Goal: Task Accomplishment & Management: Complete application form

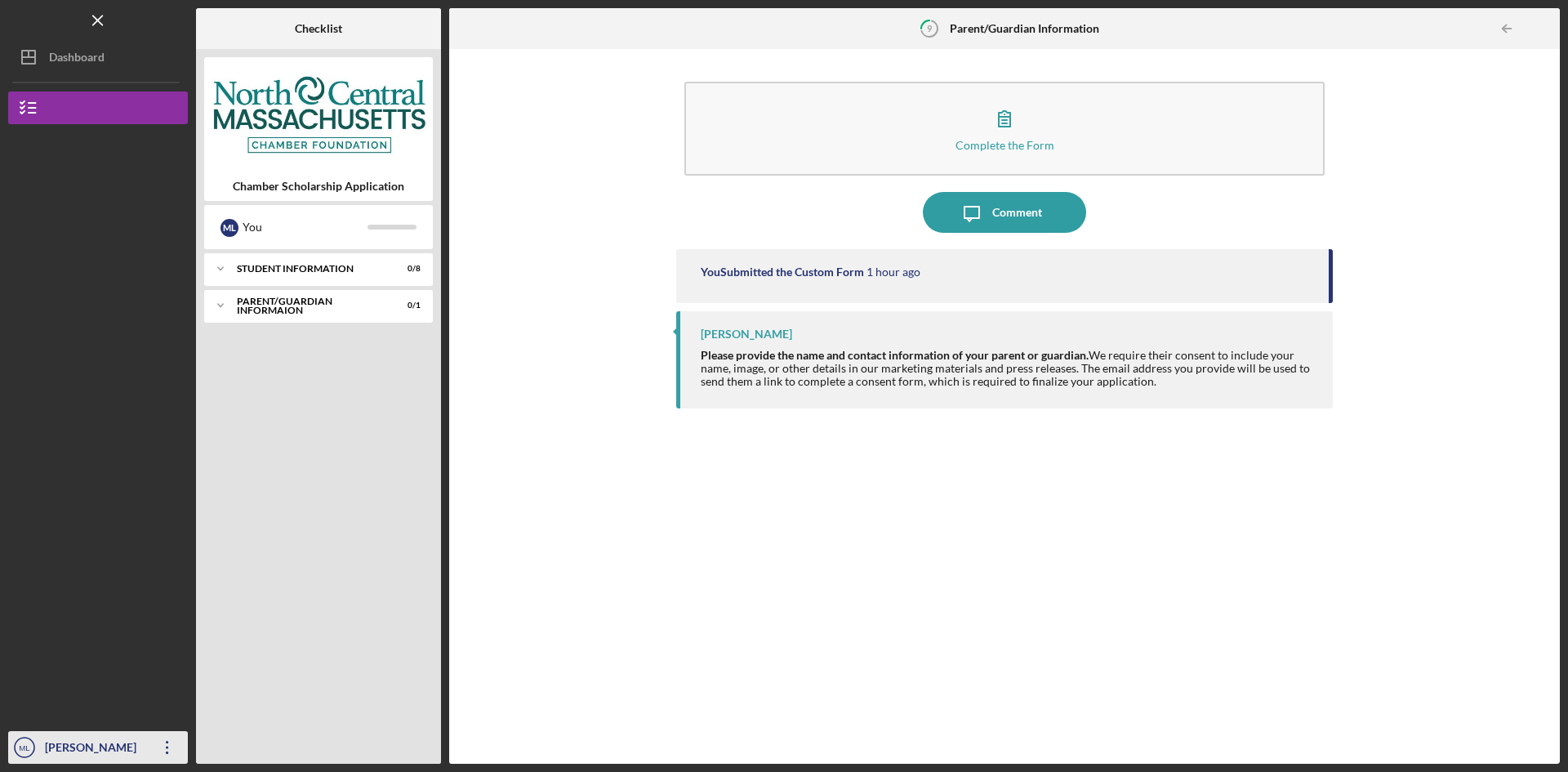
click at [167, 745] on icon "Icon/Overflow" at bounding box center [168, 747] width 41 height 41
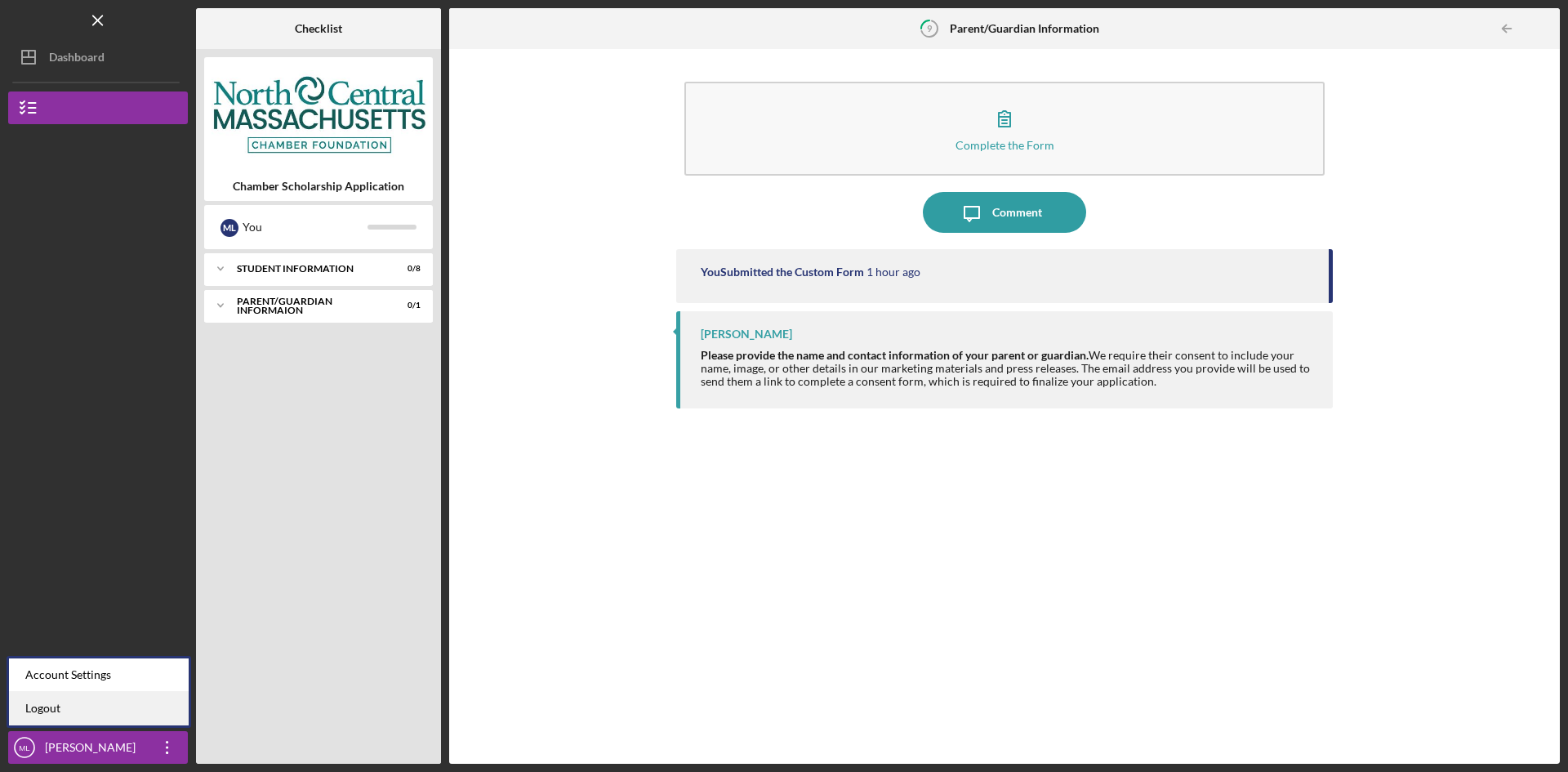
click at [110, 711] on link "Logout" at bounding box center [98, 709] width 179 height 34
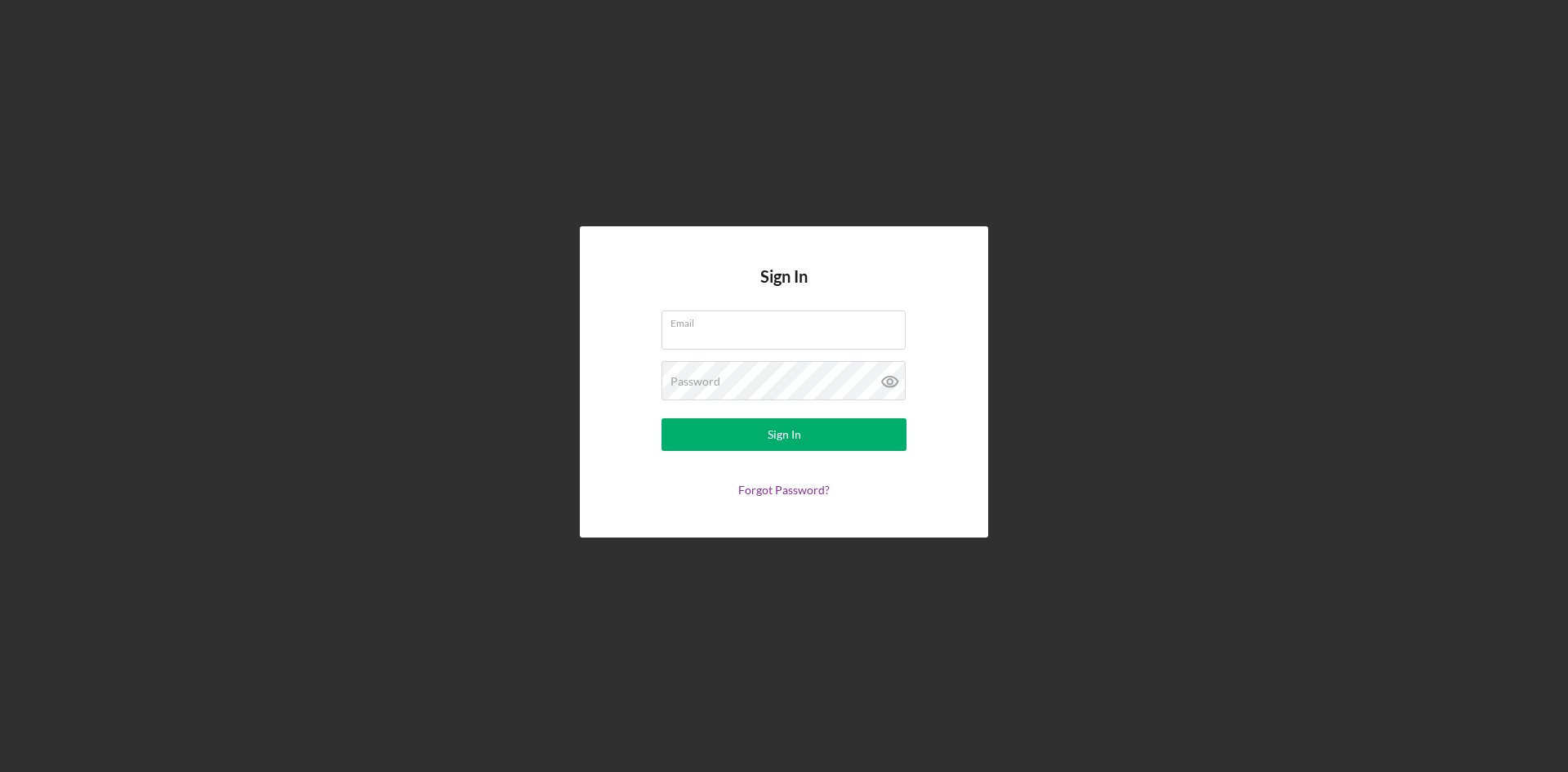
type input "[EMAIL_ADDRESS][DOMAIN_NAME]"
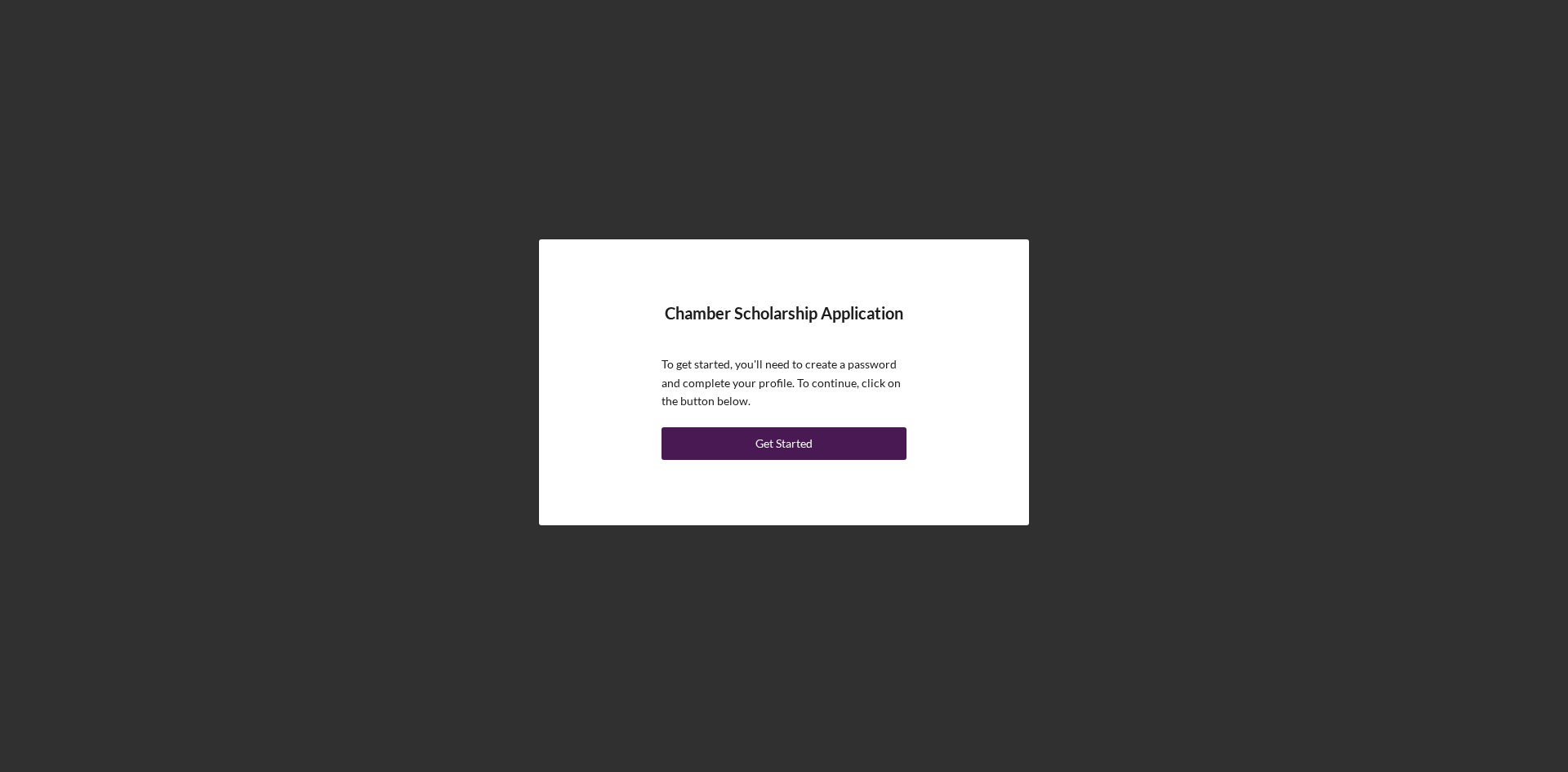
click at [825, 450] on button "Get Started" at bounding box center [784, 443] width 245 height 33
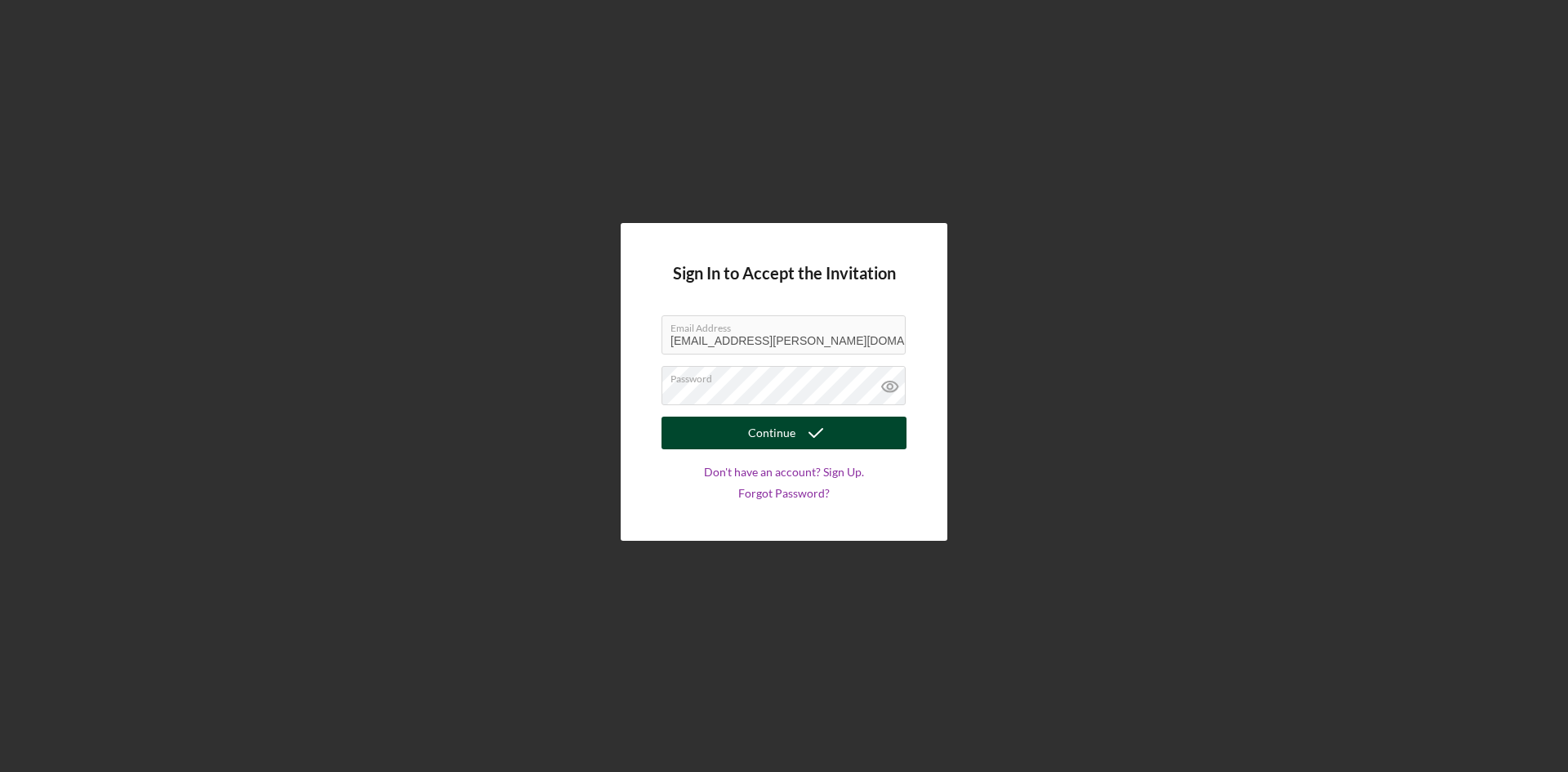
click at [801, 427] on icon "submit" at bounding box center [816, 433] width 41 height 41
